Goal: Answer question/provide support

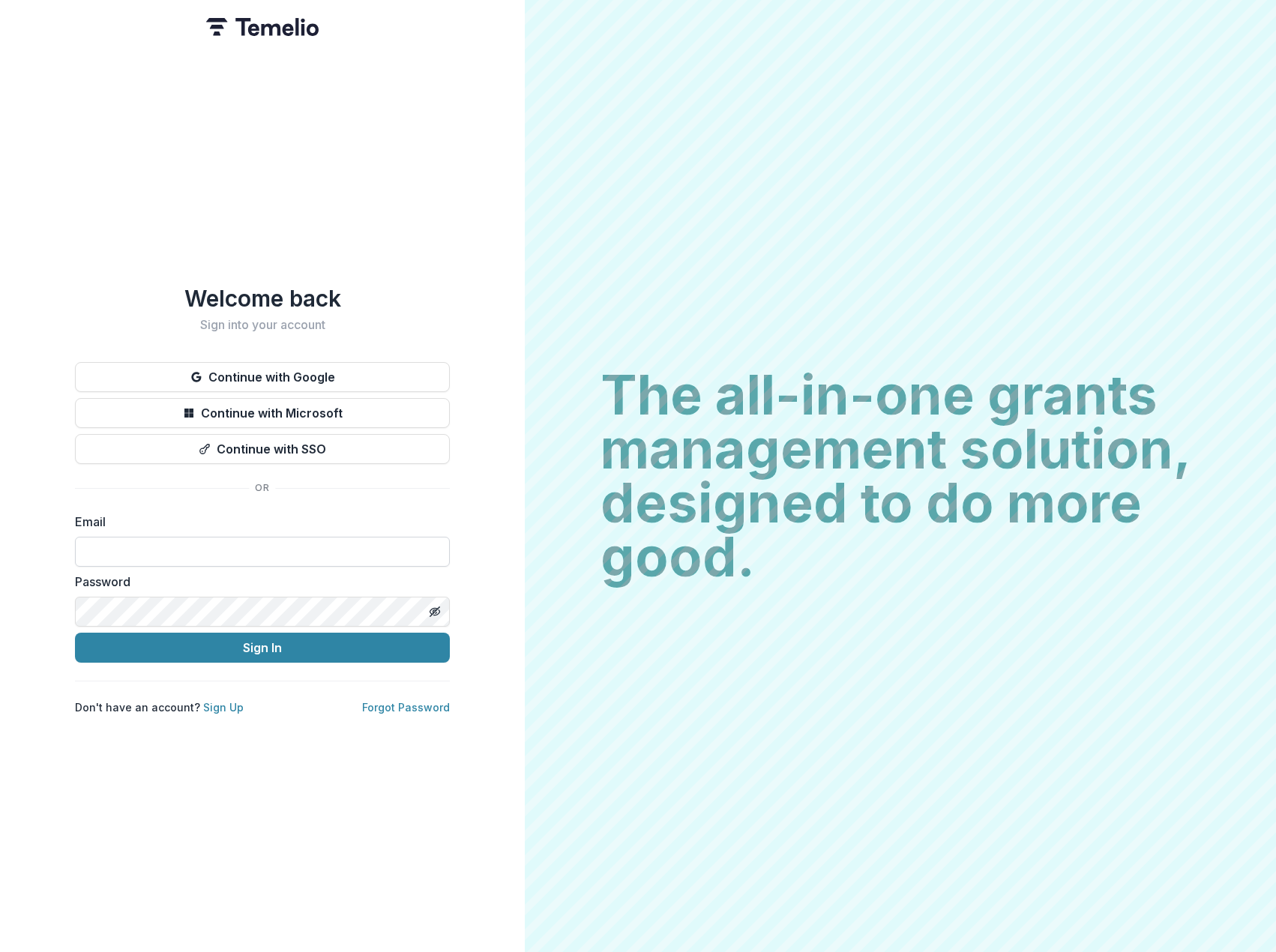
click at [296, 537] on input at bounding box center [262, 552] width 375 height 30
type input "**********"
click at [75, 633] on button "Sign In" at bounding box center [262, 648] width 375 height 30
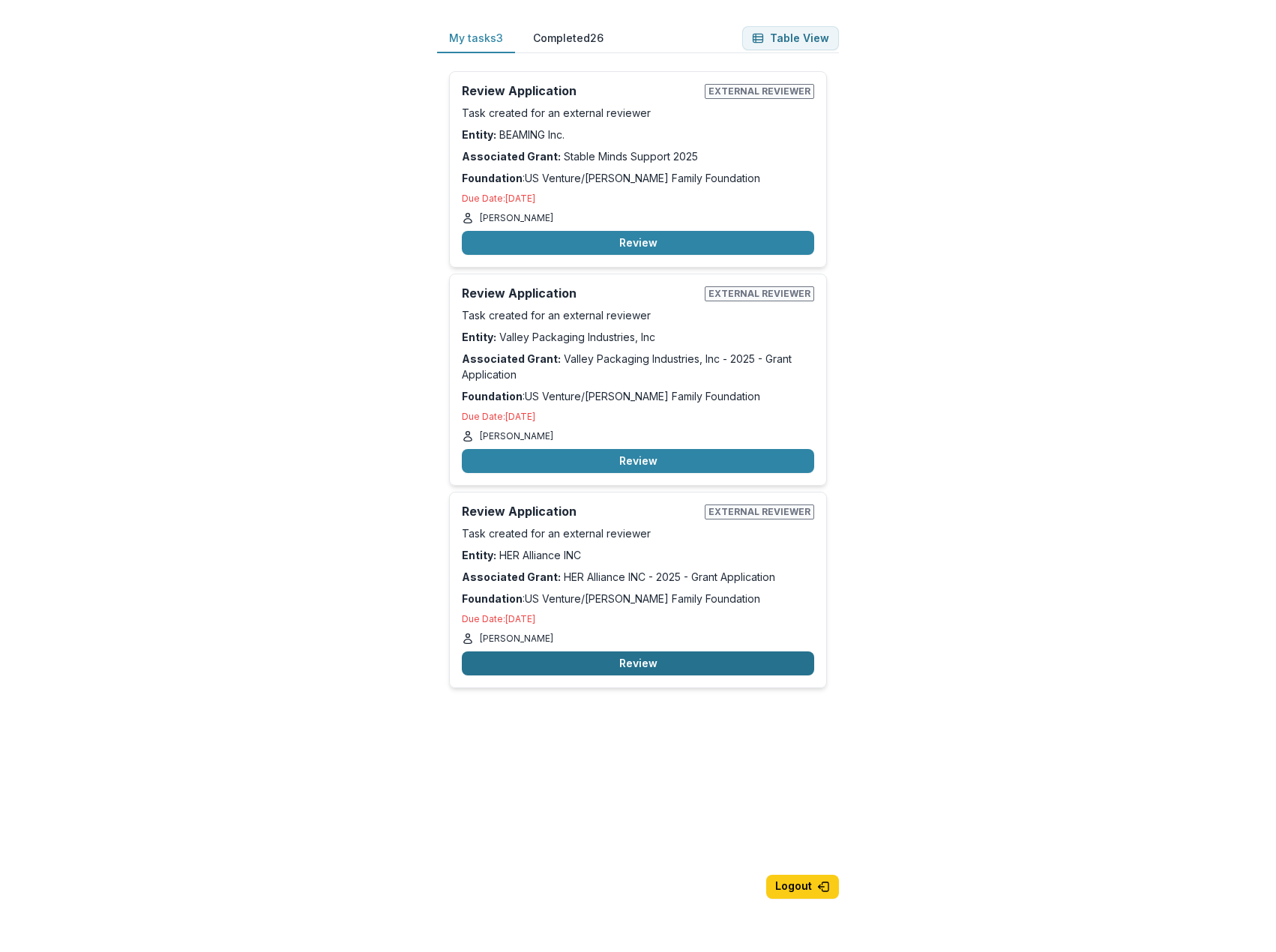
click at [729, 668] on button "Review" at bounding box center [638, 663] width 353 height 24
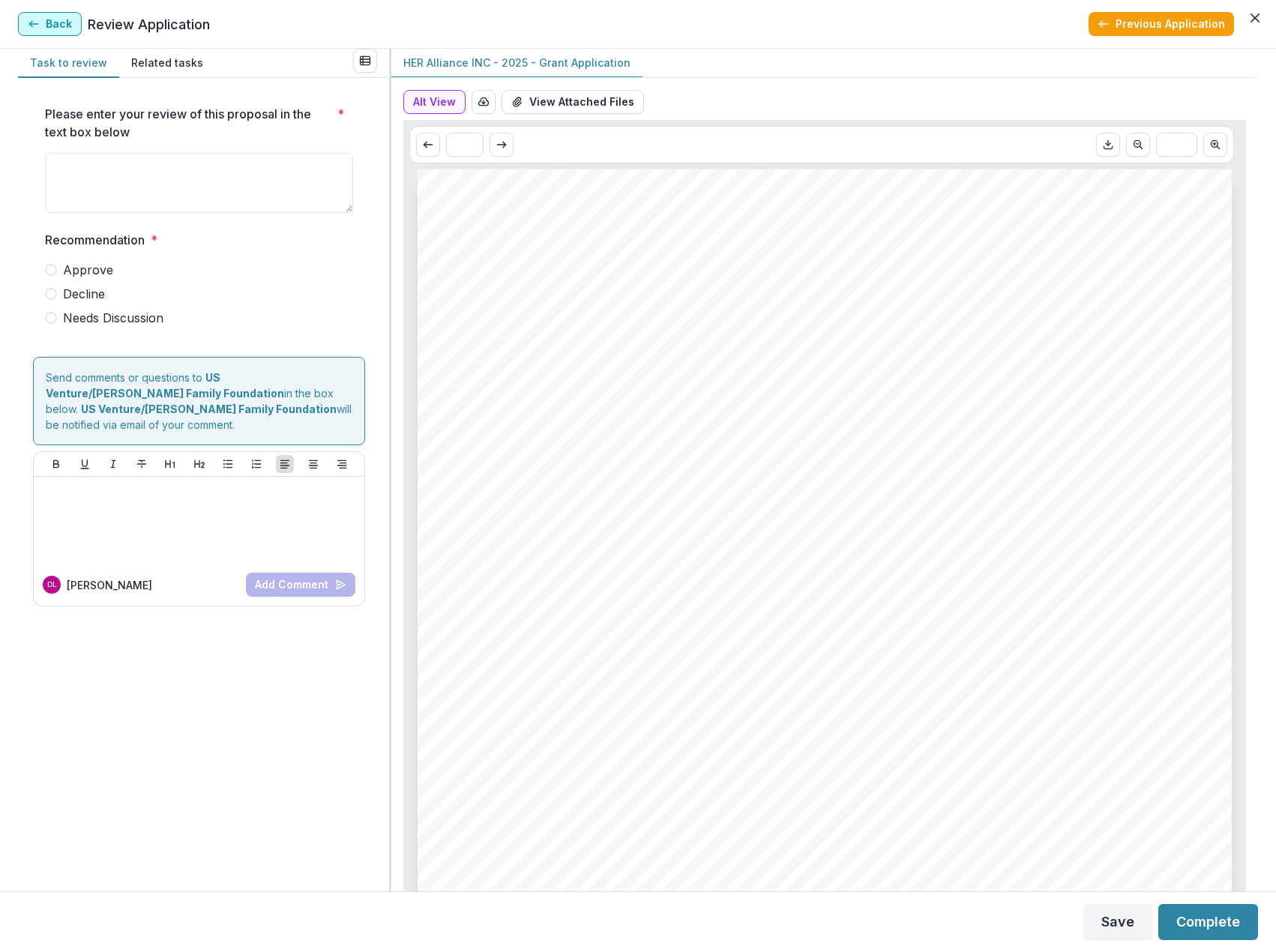
click at [65, 21] on button "Back" at bounding box center [50, 24] width 64 height 24
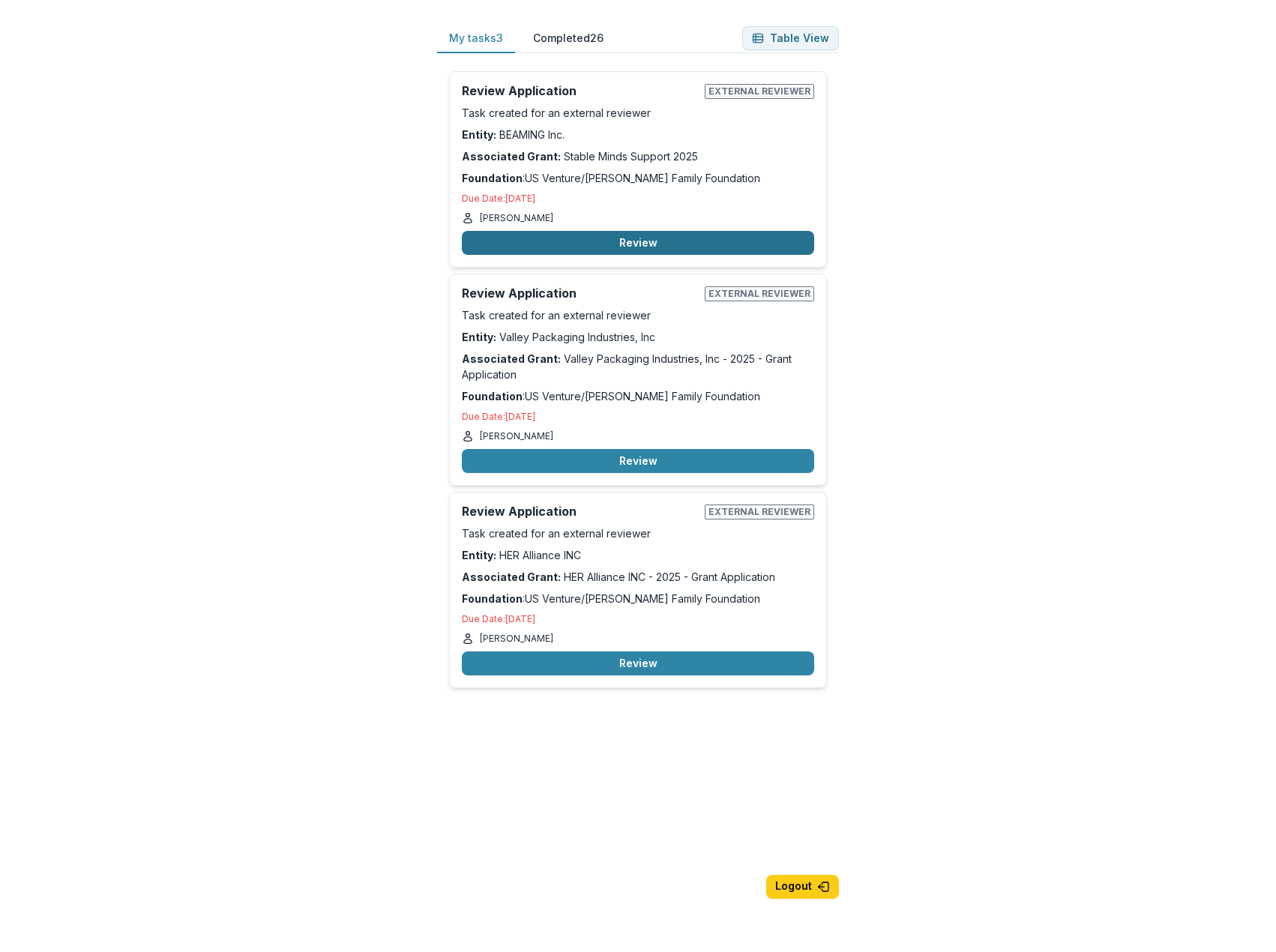
click at [625, 241] on button "Review" at bounding box center [638, 243] width 353 height 24
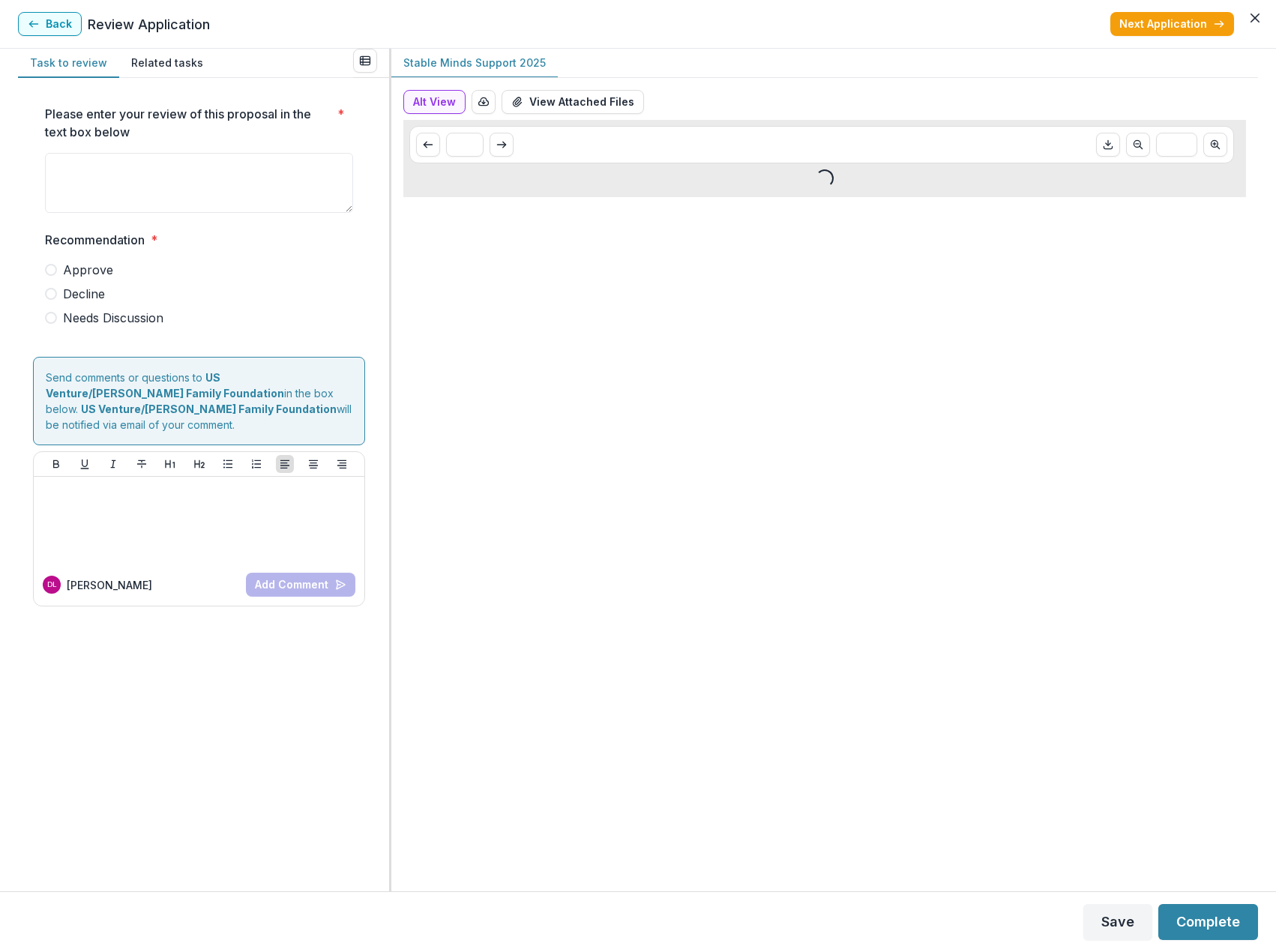
click at [86, 294] on span "Decline" at bounding box center [84, 293] width 42 height 18
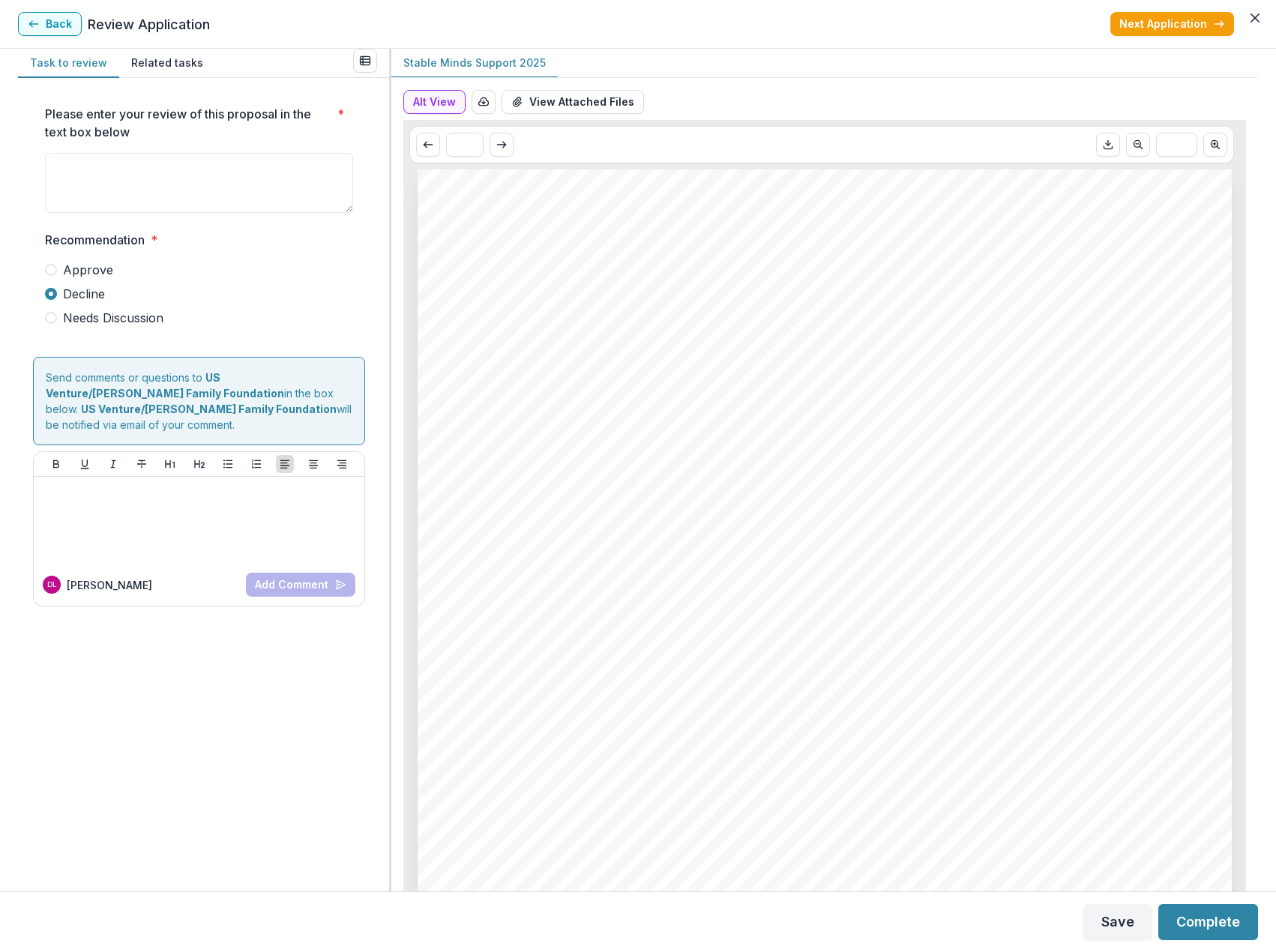
click at [96, 315] on span "Needs Discussion" at bounding box center [113, 318] width 100 height 18
click at [1201, 929] on button "Complete" at bounding box center [1208, 922] width 99 height 36
click at [234, 183] on textarea "Please enter your review of this proposal in the text box below *" at bounding box center [199, 183] width 308 height 60
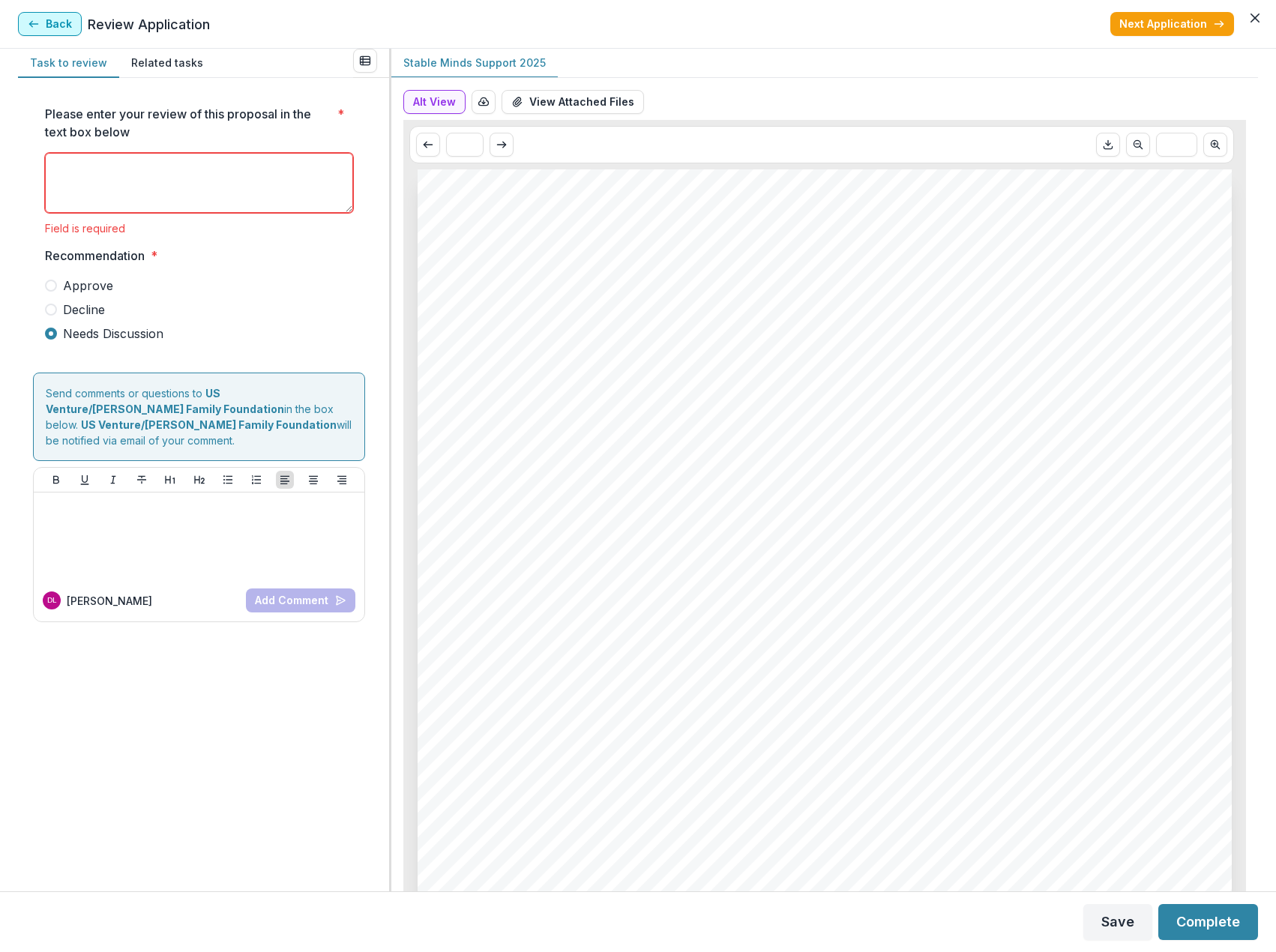
click at [46, 28] on button "Back" at bounding box center [50, 24] width 64 height 24
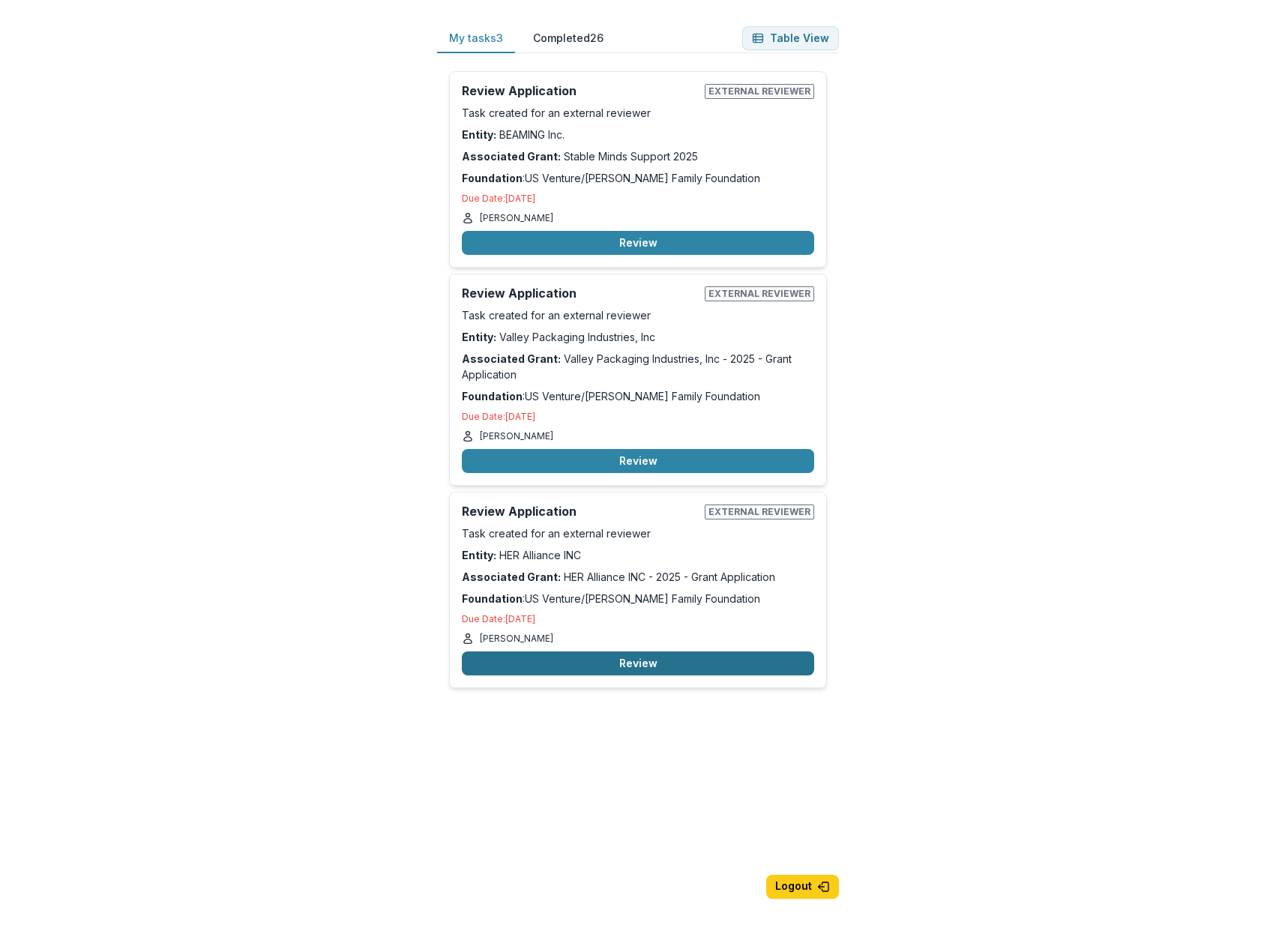
click at [636, 658] on button "Review" at bounding box center [638, 663] width 353 height 24
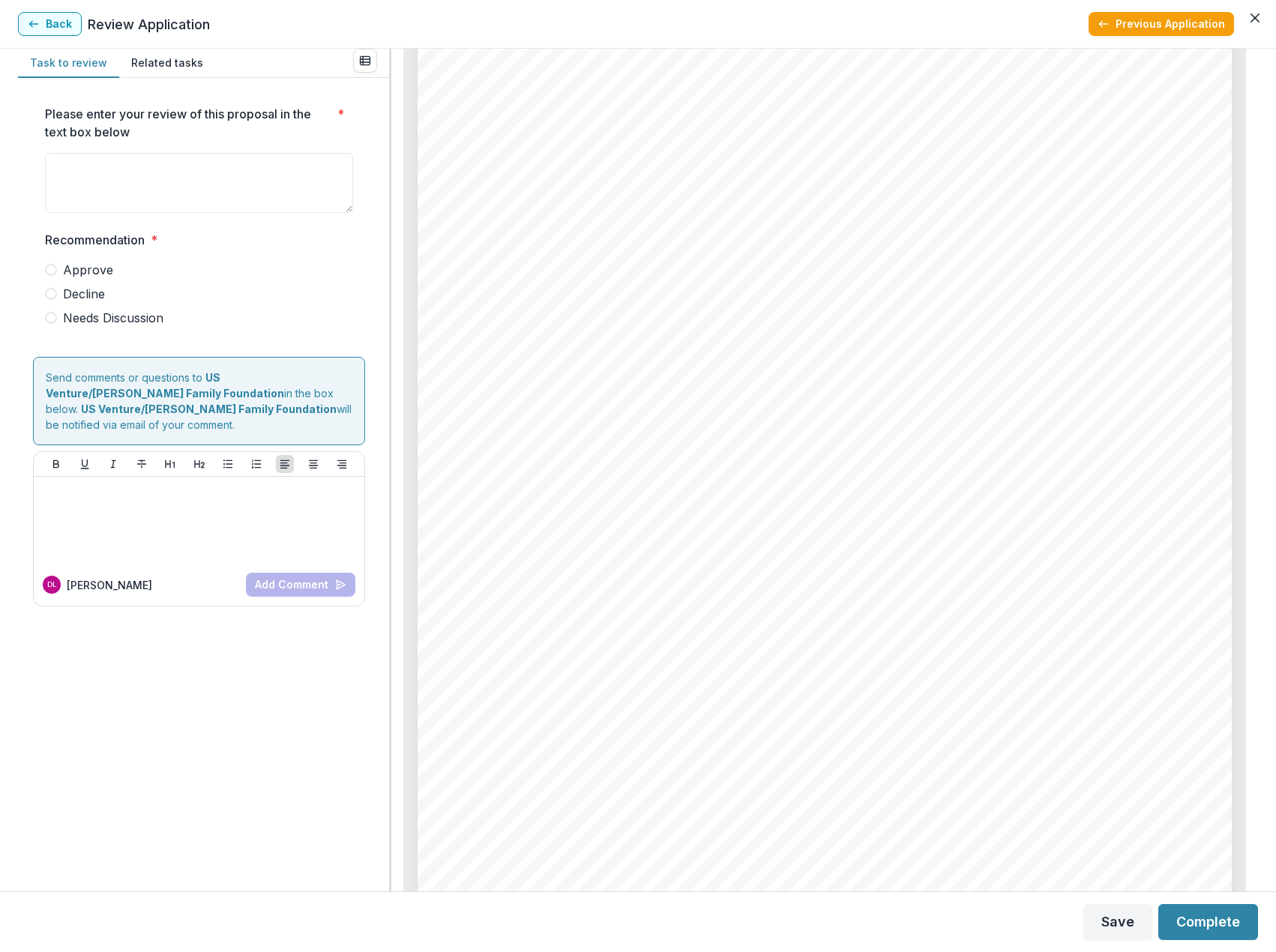
scroll to position [4724, 0]
